Goal: Transaction & Acquisition: Purchase product/service

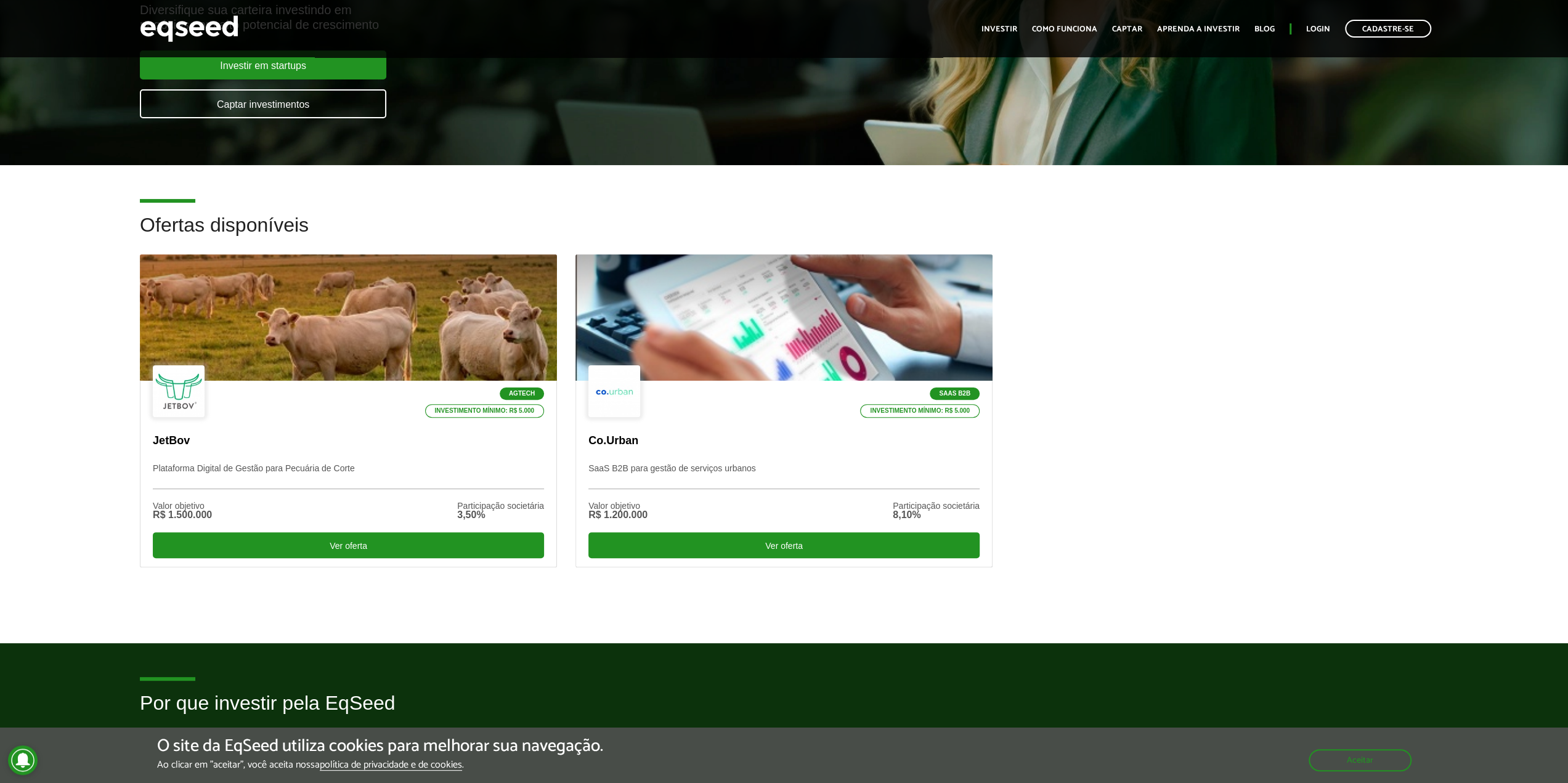
scroll to position [192, 0]
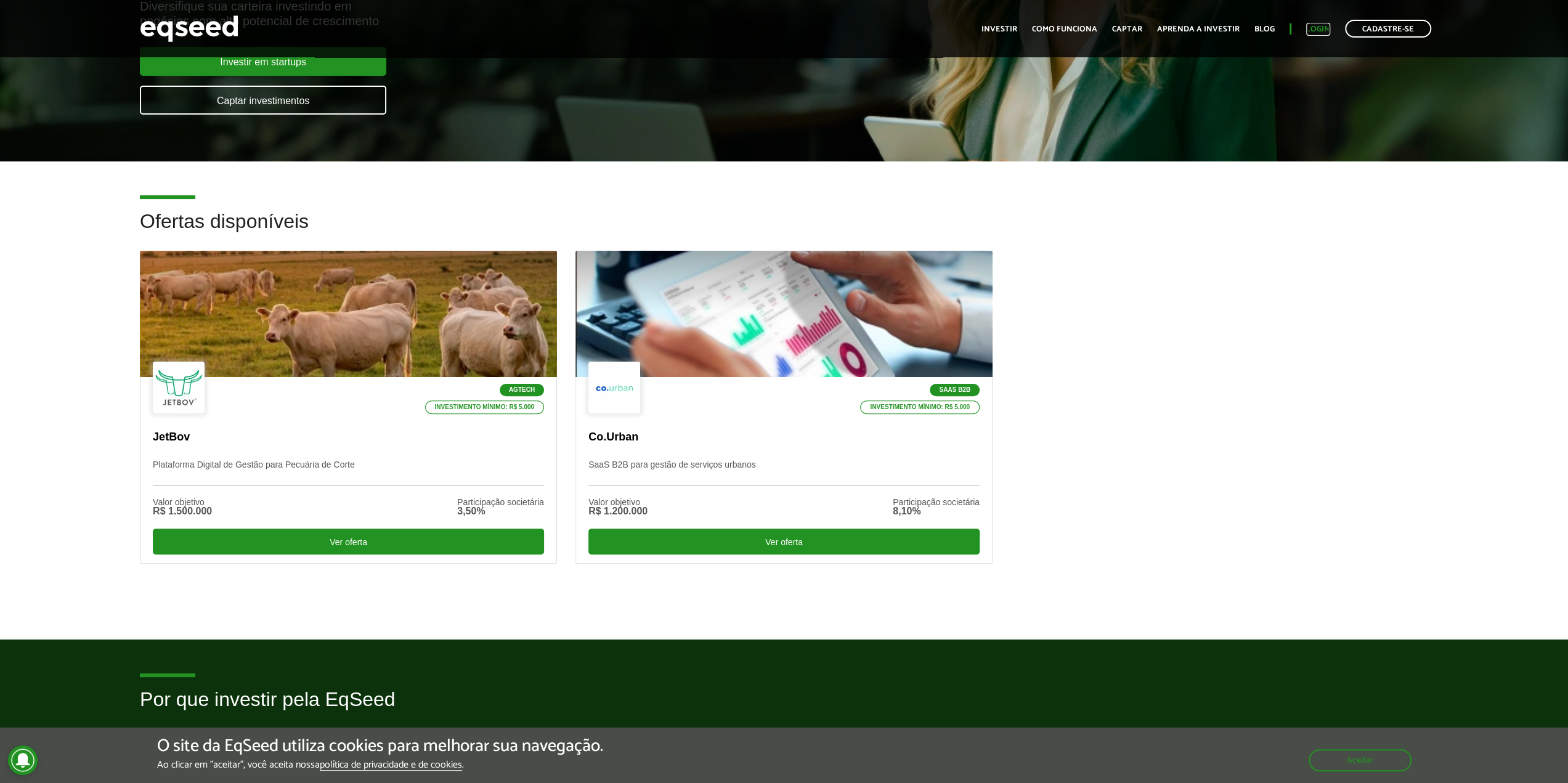
click at [1322, 32] on link "Login" at bounding box center [1318, 29] width 24 height 8
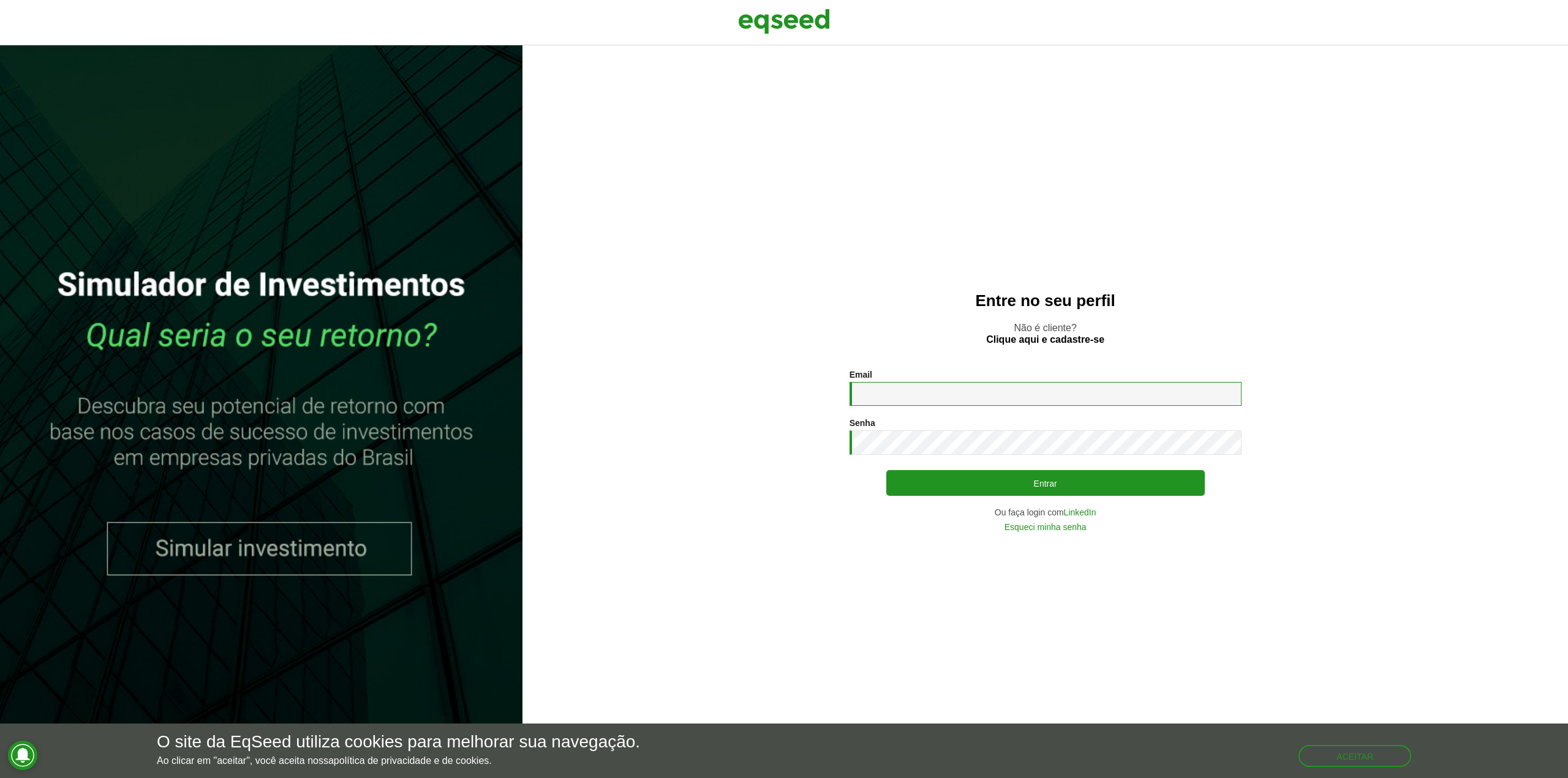
click at [917, 396] on input "Email *" at bounding box center [1045, 394] width 392 height 24
type input "**********"
click at [968, 478] on button "Entrar" at bounding box center [1045, 483] width 319 height 23
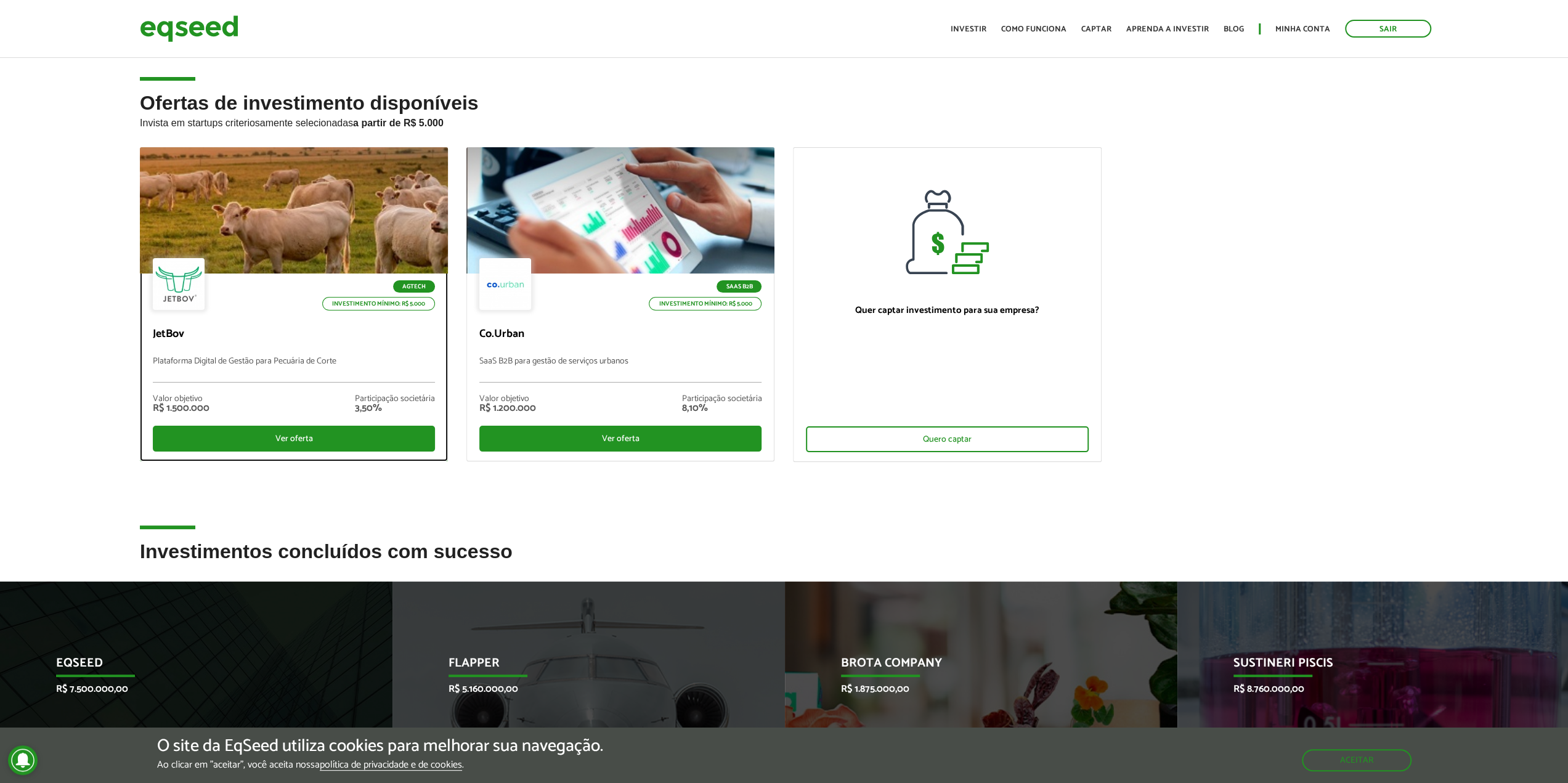
click at [321, 247] on div at bounding box center [293, 211] width 369 height 151
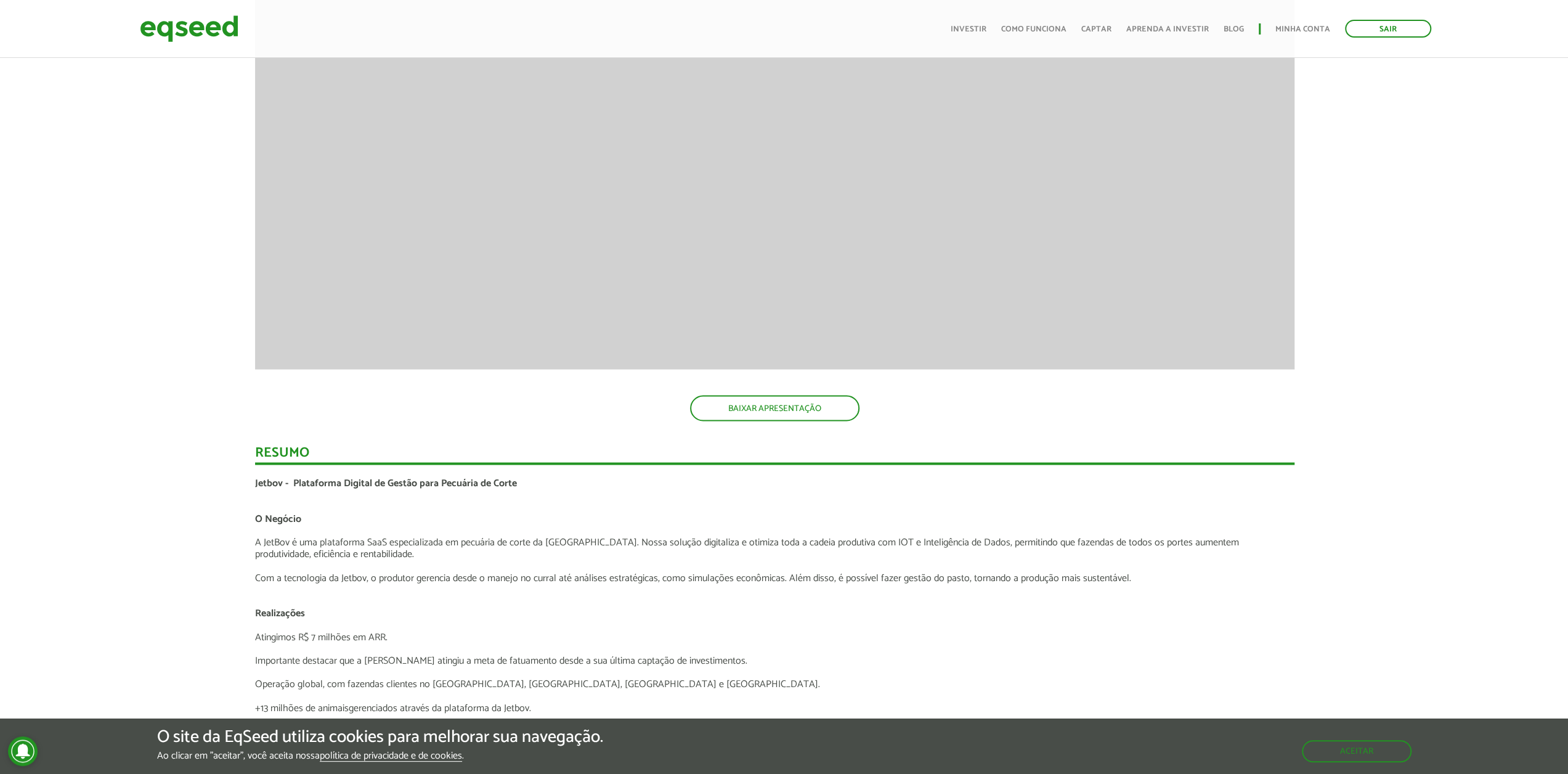
scroll to position [1959, 9]
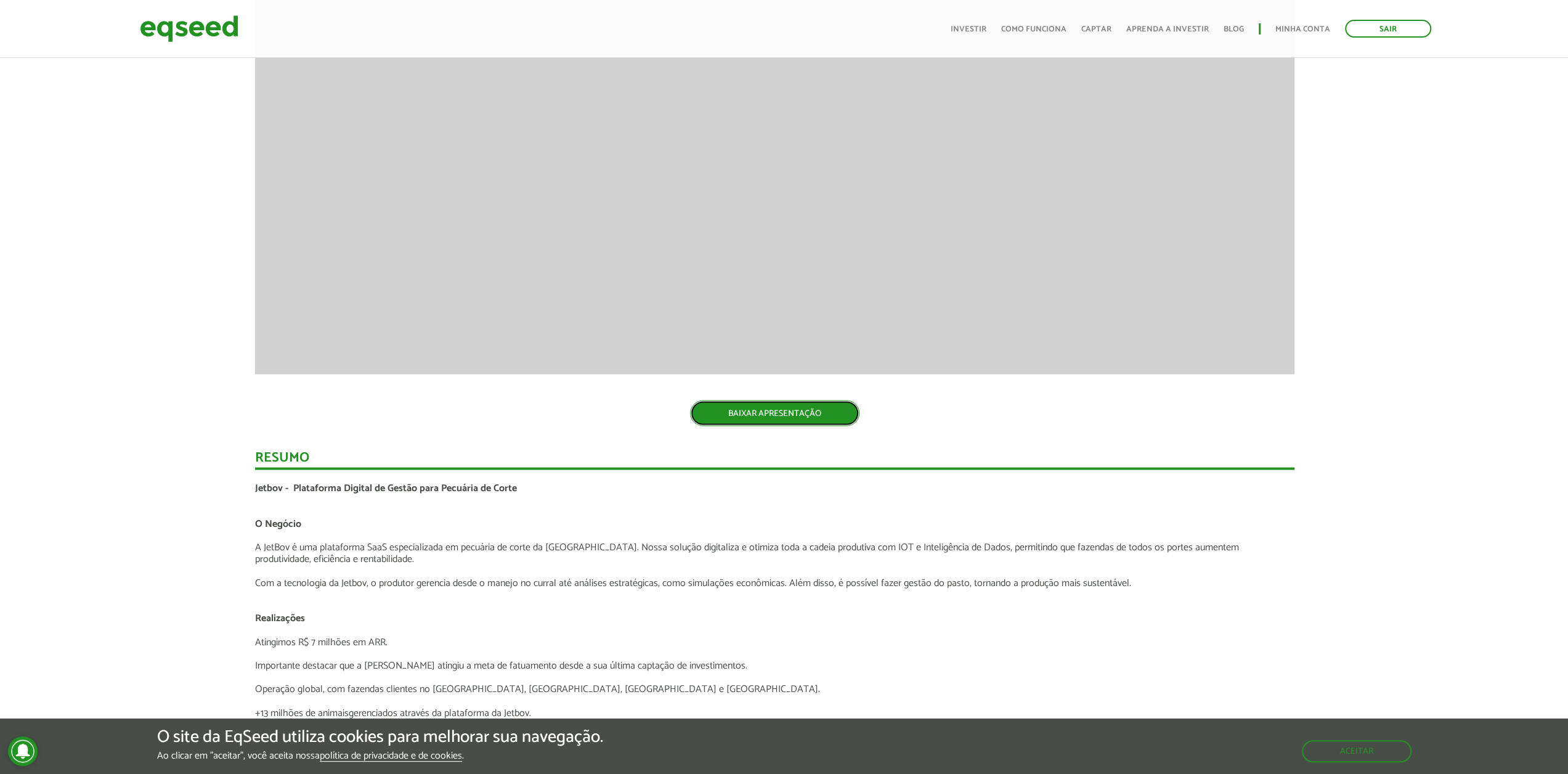
click at [773, 413] on link "BAIXAR APRESENTAÇÃO" at bounding box center [775, 413] width 169 height 26
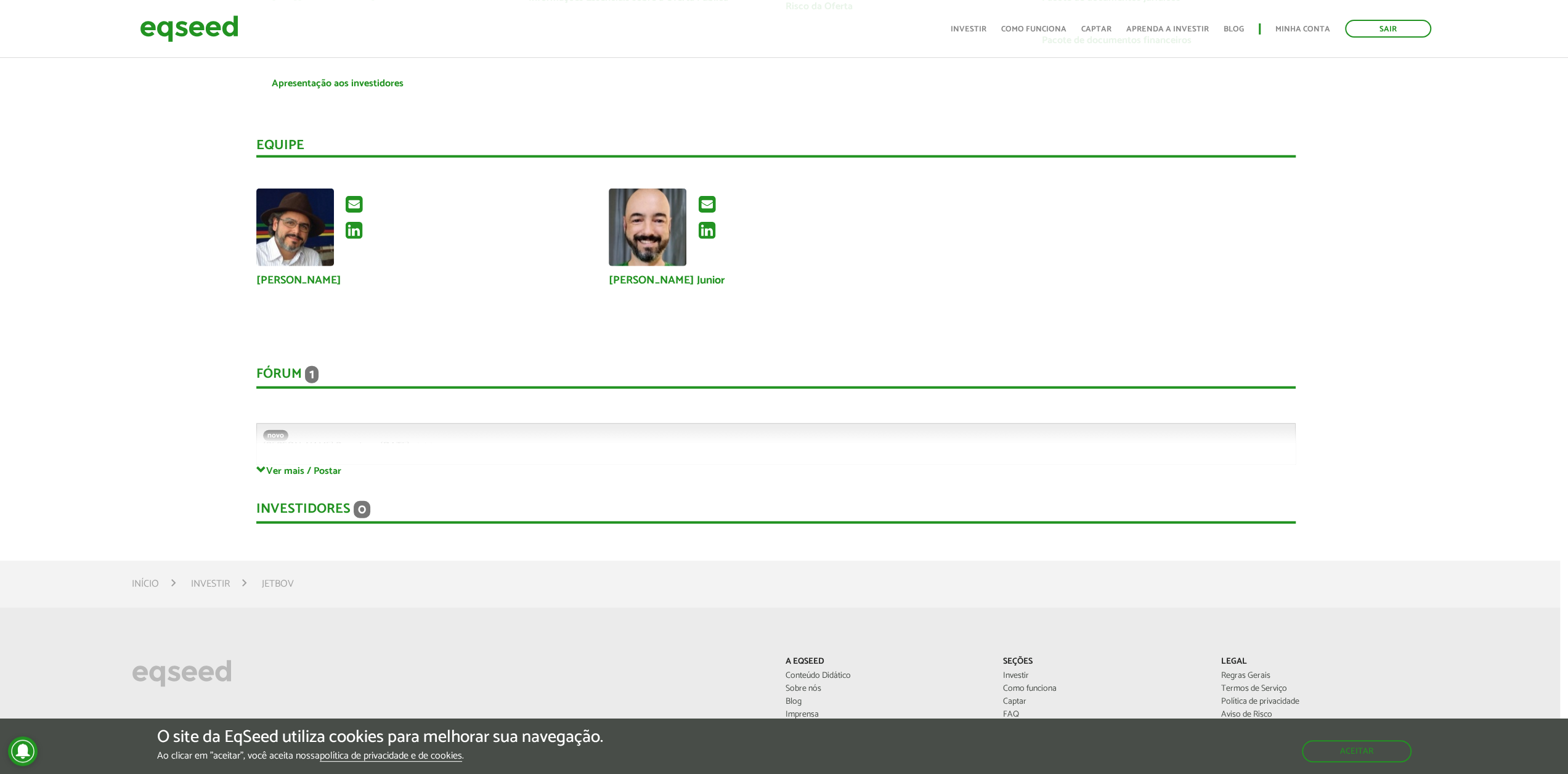
scroll to position [3209, 8]
click at [310, 259] on img at bounding box center [295, 228] width 78 height 78
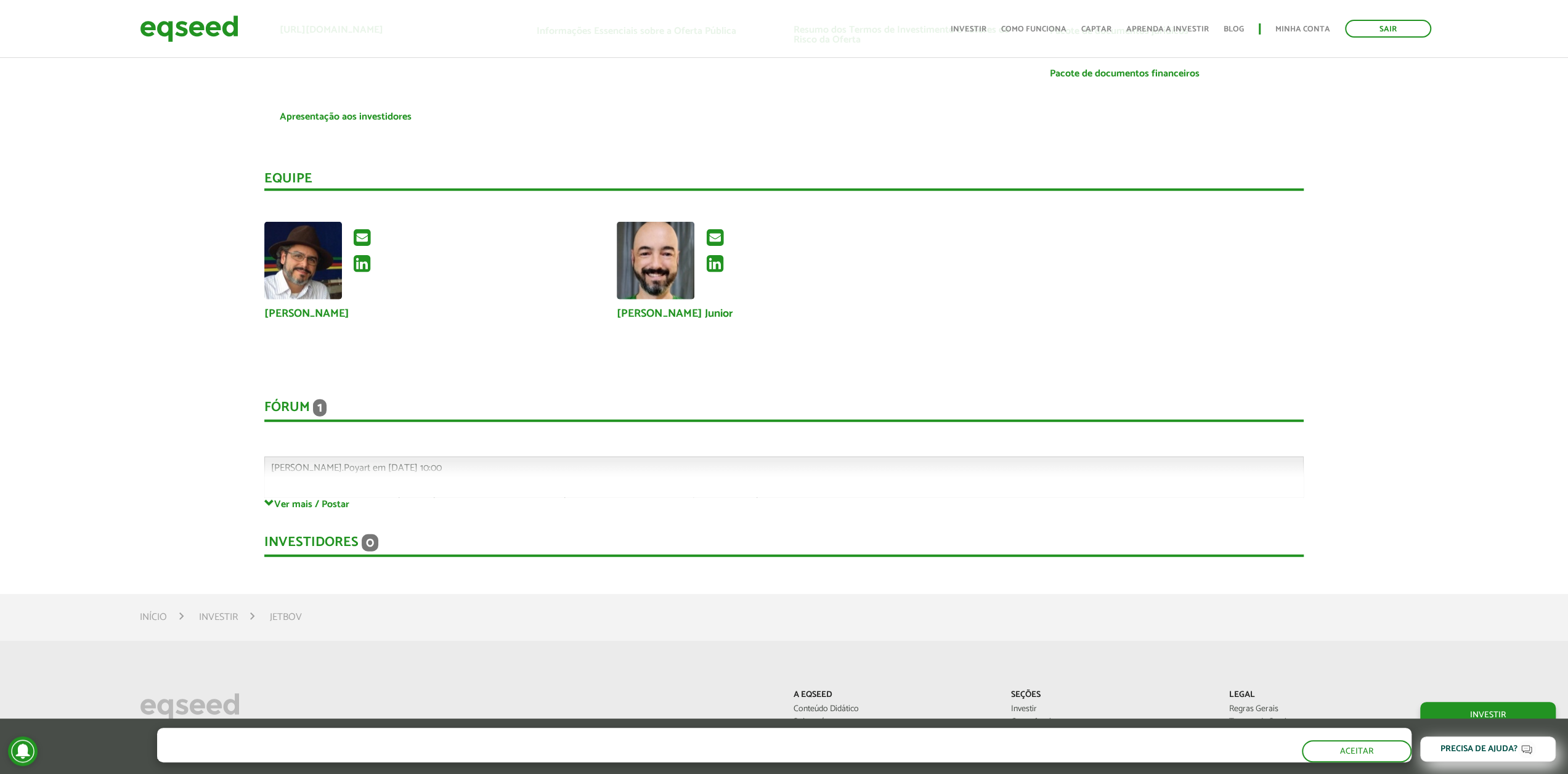
scroll to position [3215, 0]
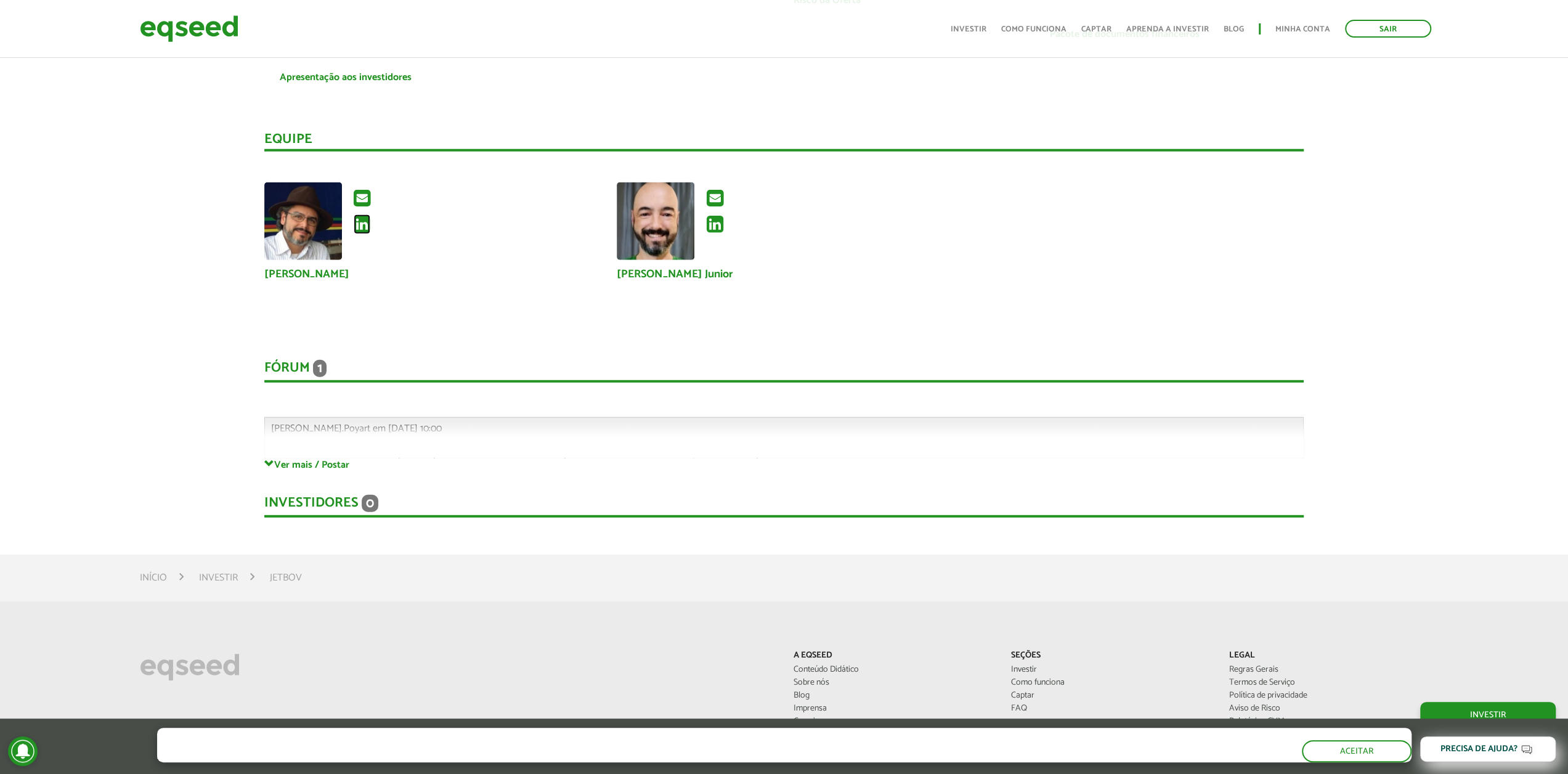
click at [366, 226] on icon at bounding box center [362, 224] width 17 height 20
click at [717, 225] on icon at bounding box center [714, 224] width 17 height 20
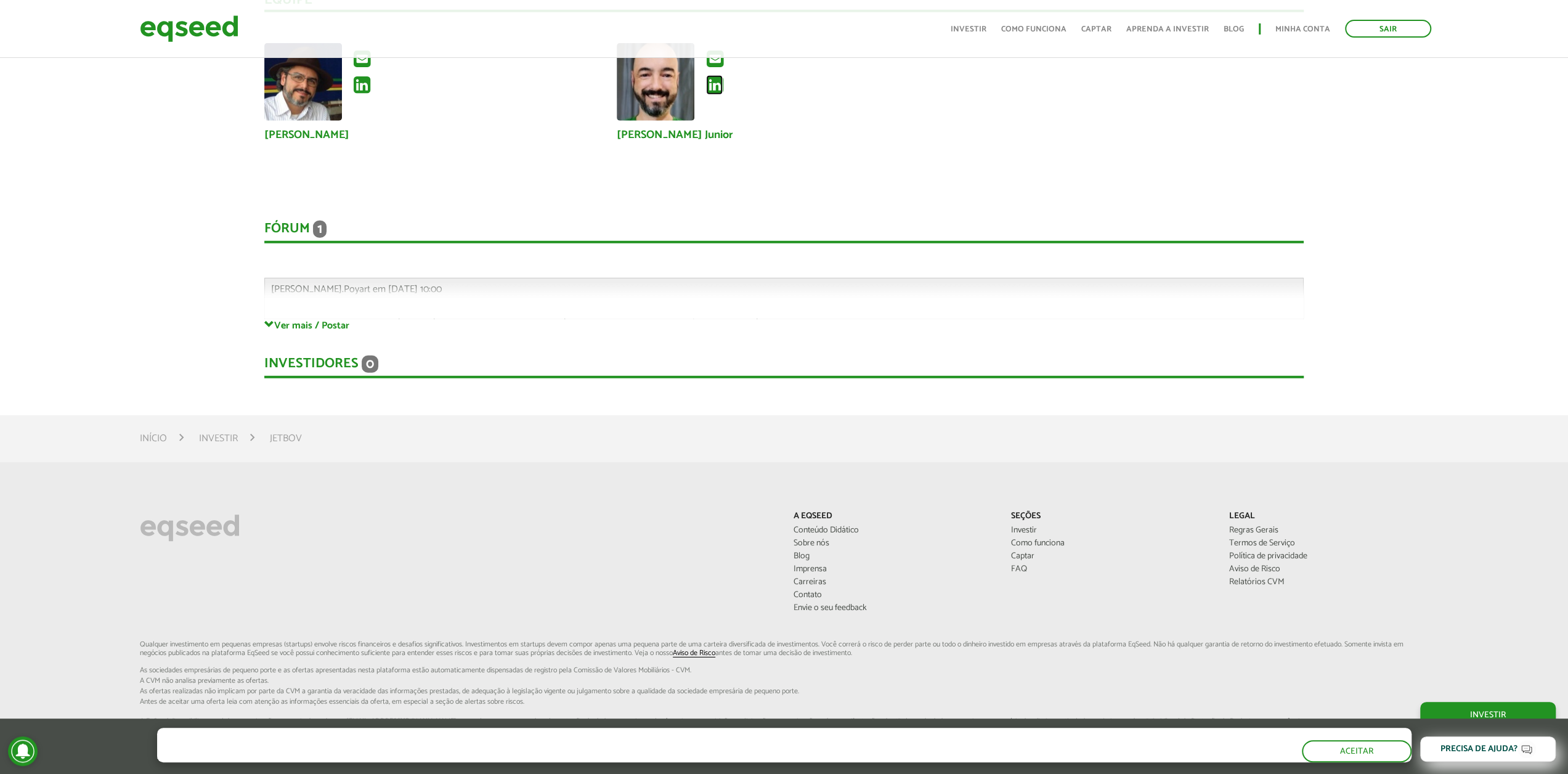
scroll to position [3404, 0]
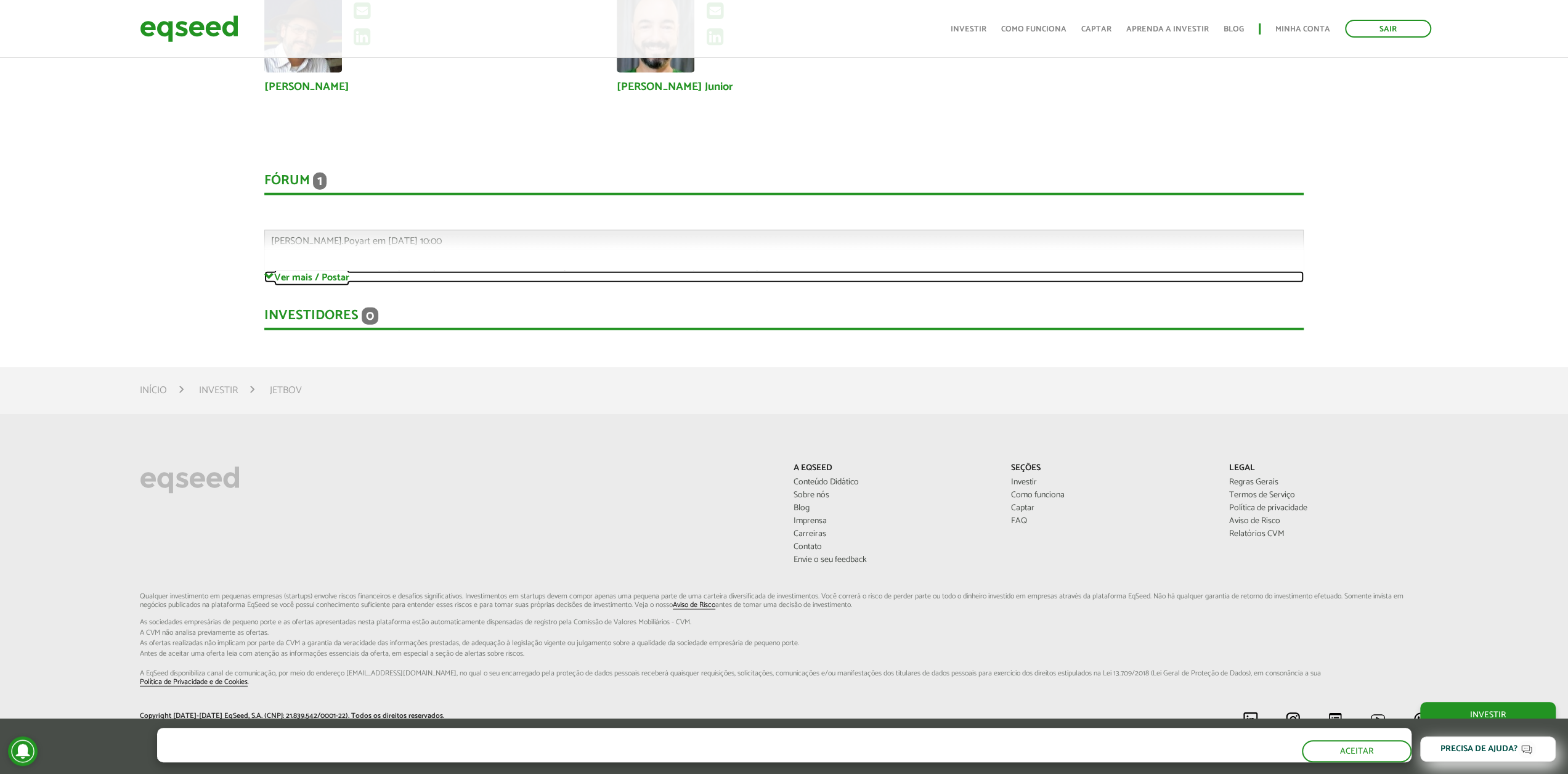
click at [294, 275] on link "Ver mais / Postar" at bounding box center [783, 276] width 1039 height 11
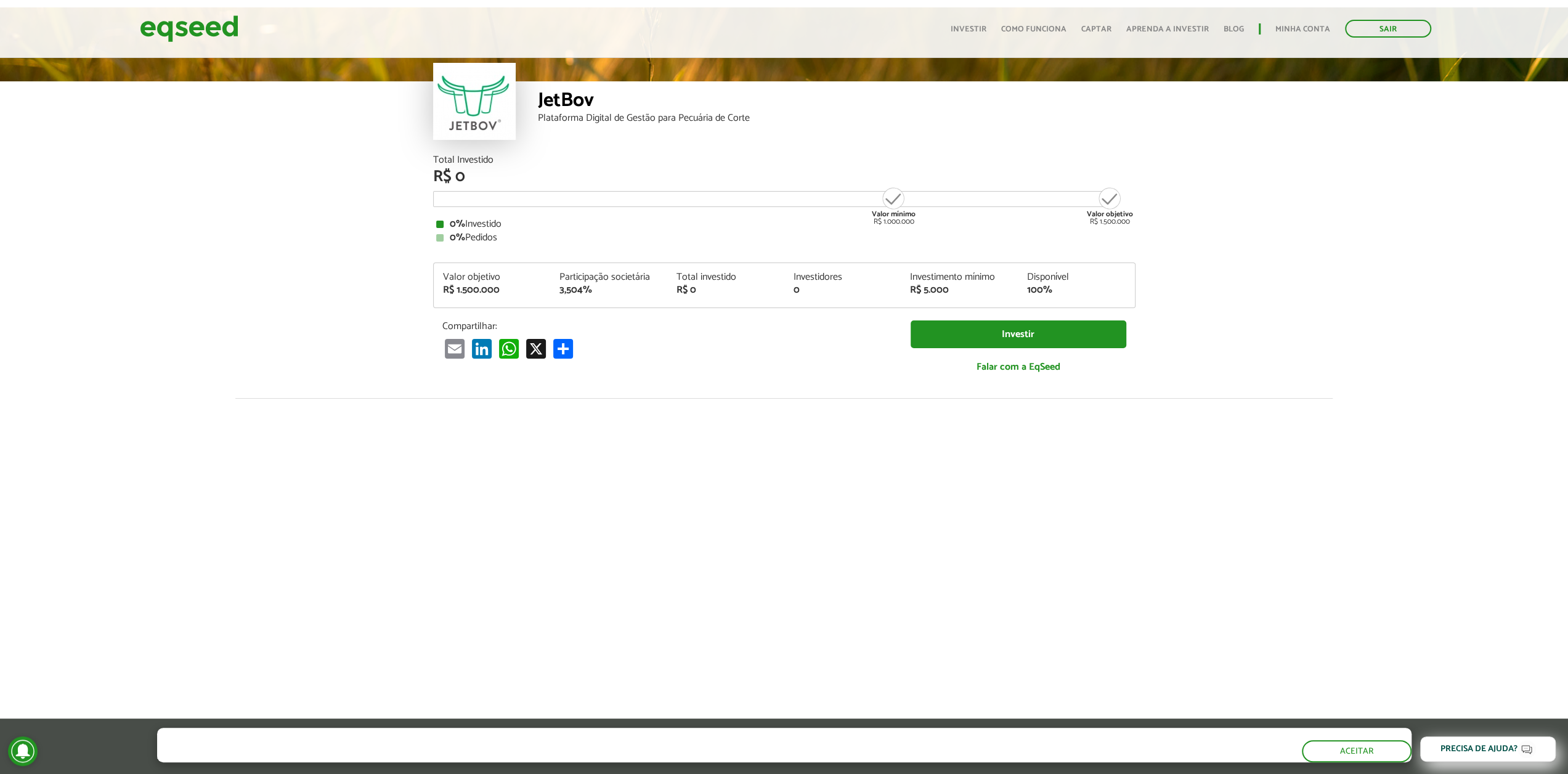
scroll to position [47, 0]
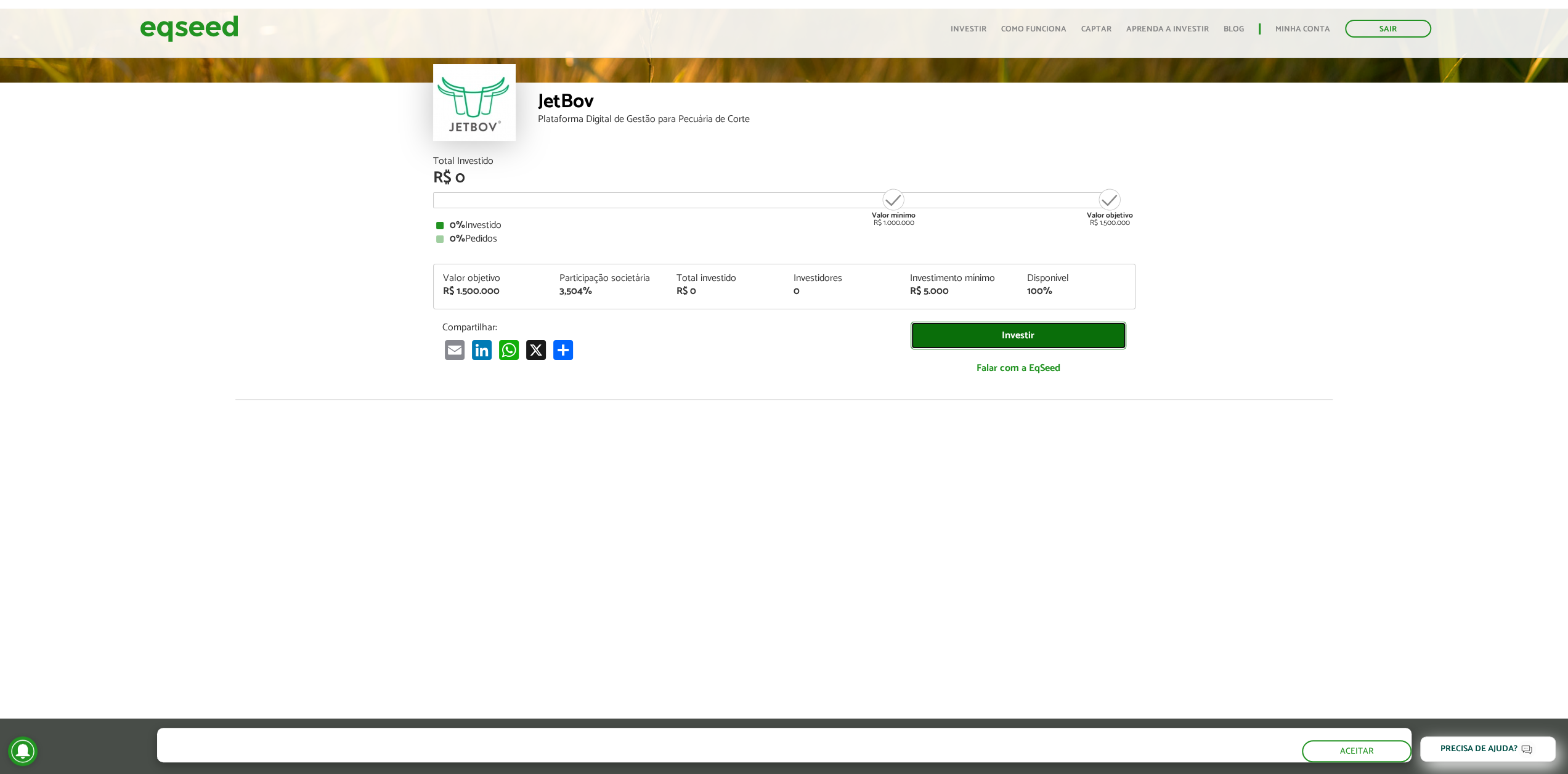
click at [1014, 334] on link "Investir" at bounding box center [1018, 335] width 215 height 27
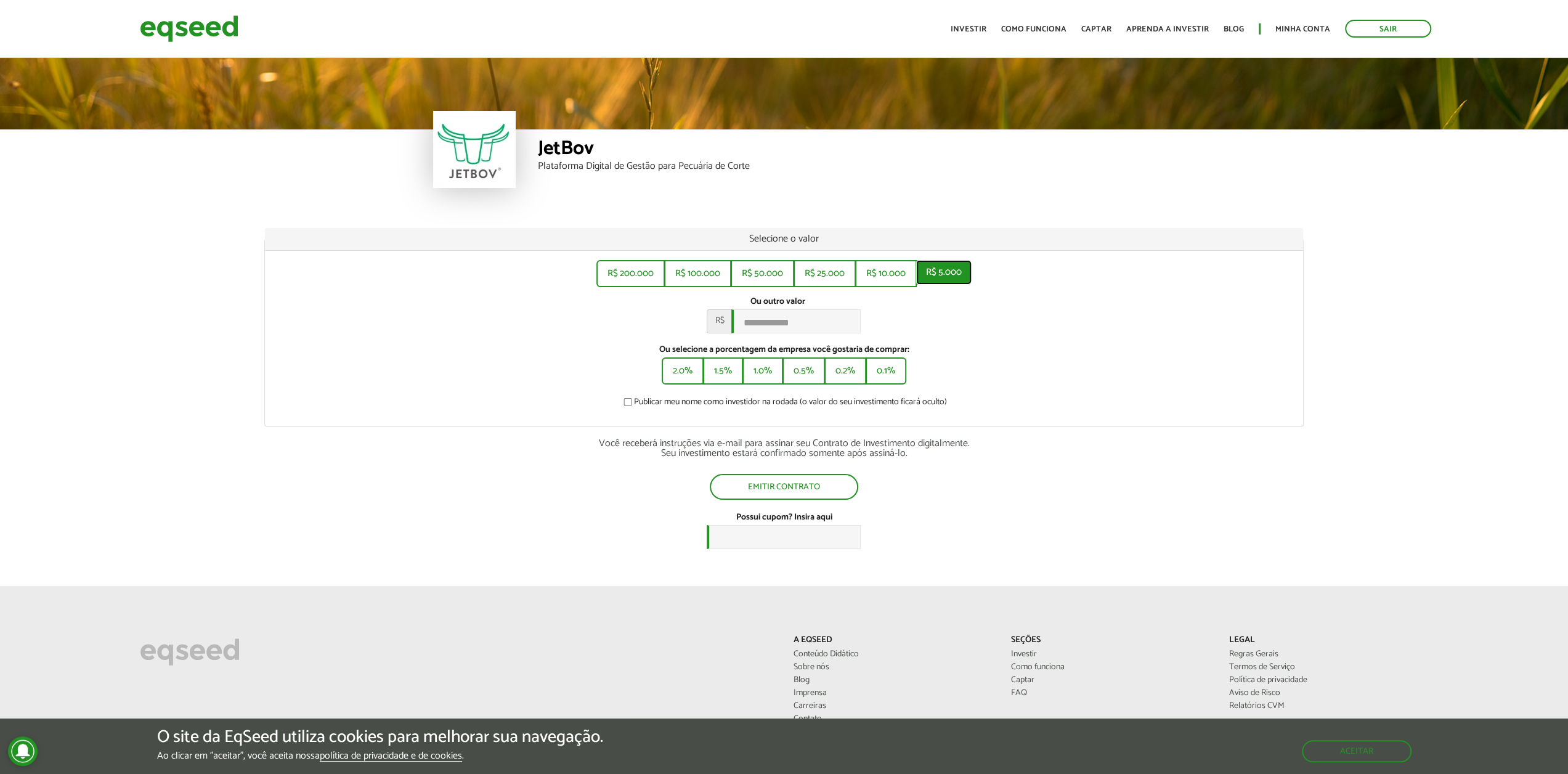
click at [949, 276] on button "R$ 5.000" at bounding box center [943, 273] width 55 height 24
type input "*****"
click at [973, 38] on ul "Início Investir Como funciona Captar Aprenda a investir Blog Minha conta Sair" at bounding box center [1191, 28] width 493 height 18
click at [973, 36] on ul "Início Investir Como funciona Captar Aprenda a investir Blog Minha conta Sair" at bounding box center [1191, 28] width 493 height 18
click at [971, 25] on link "Investir" at bounding box center [968, 29] width 36 height 8
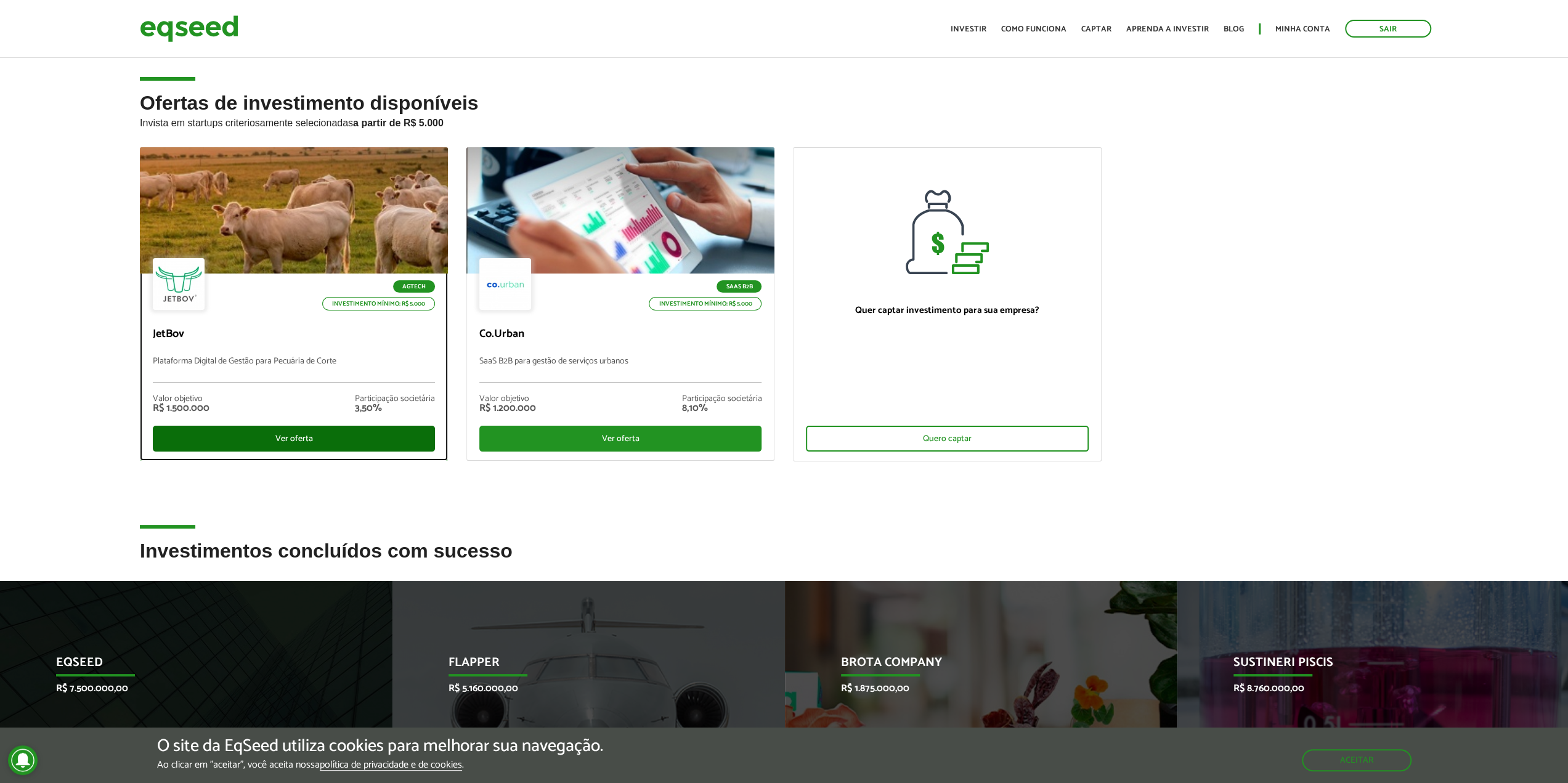
click at [338, 433] on div "Ver oferta" at bounding box center [294, 439] width 282 height 26
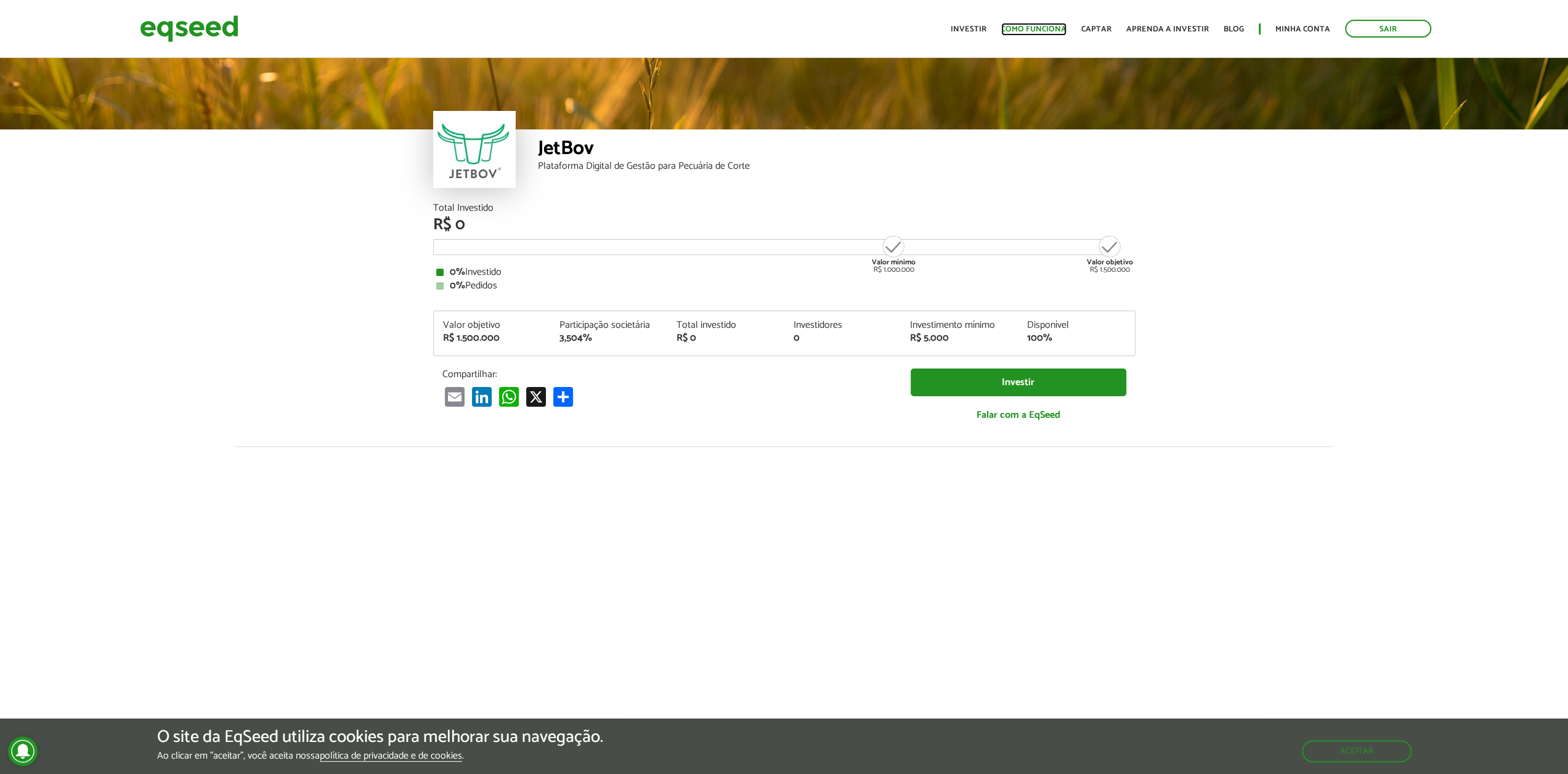
click at [1032, 29] on link "Como funciona" at bounding box center [1033, 29] width 65 height 8
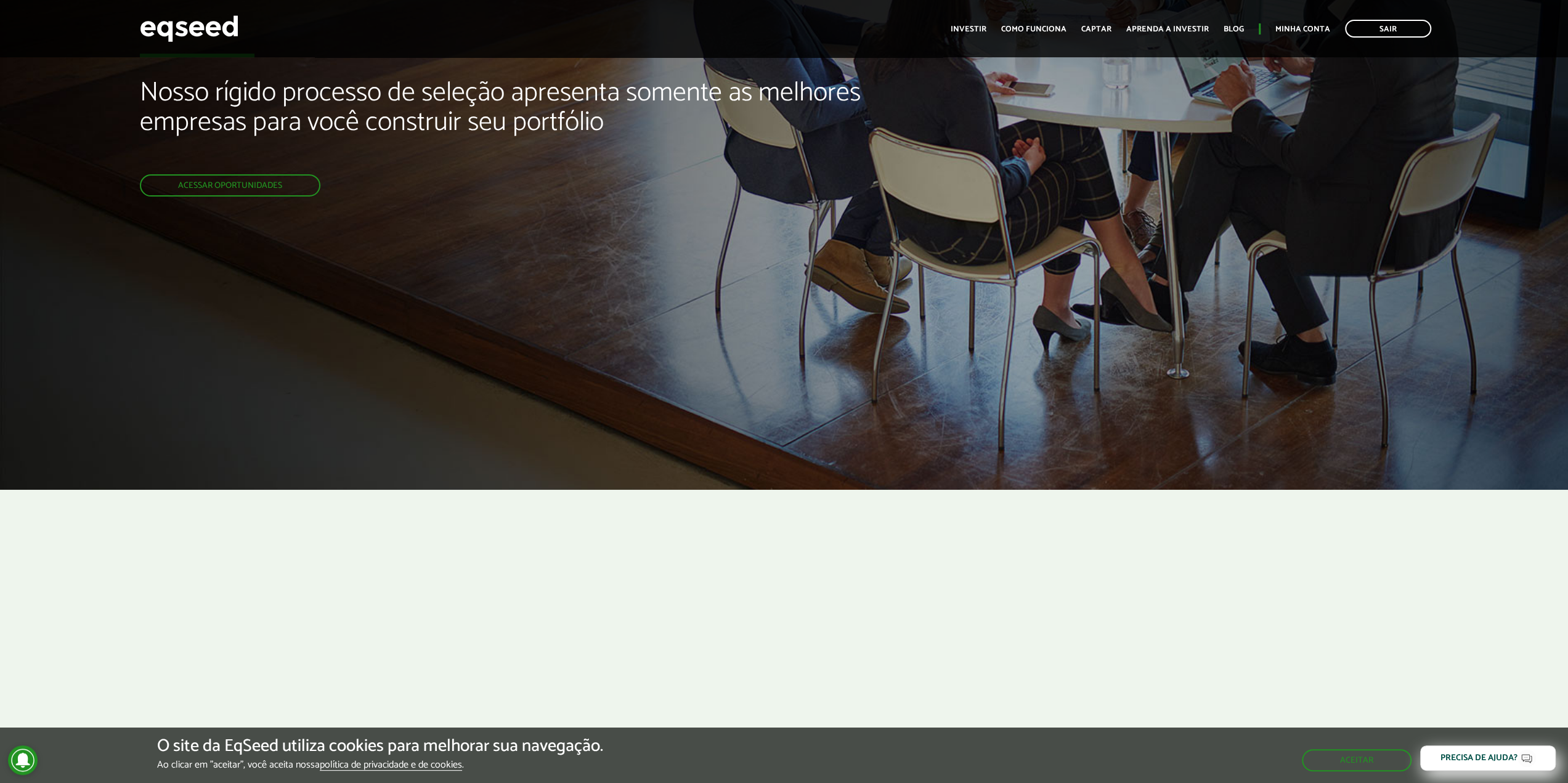
scroll to position [215, 0]
click at [1341, 759] on button "Aceitar" at bounding box center [1357, 759] width 107 height 20
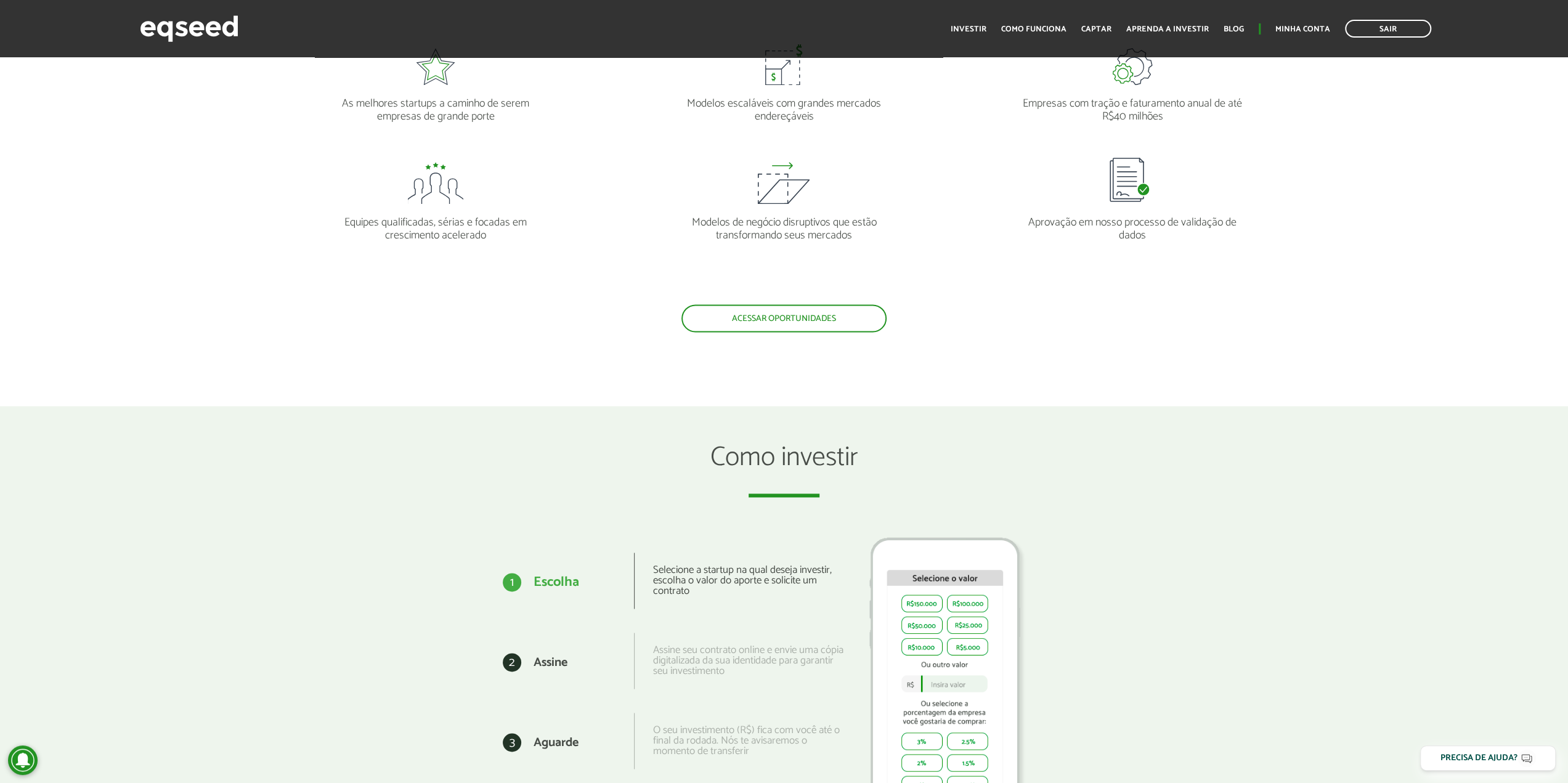
scroll to position [1471, 0]
